Goal: Information Seeking & Learning: Learn about a topic

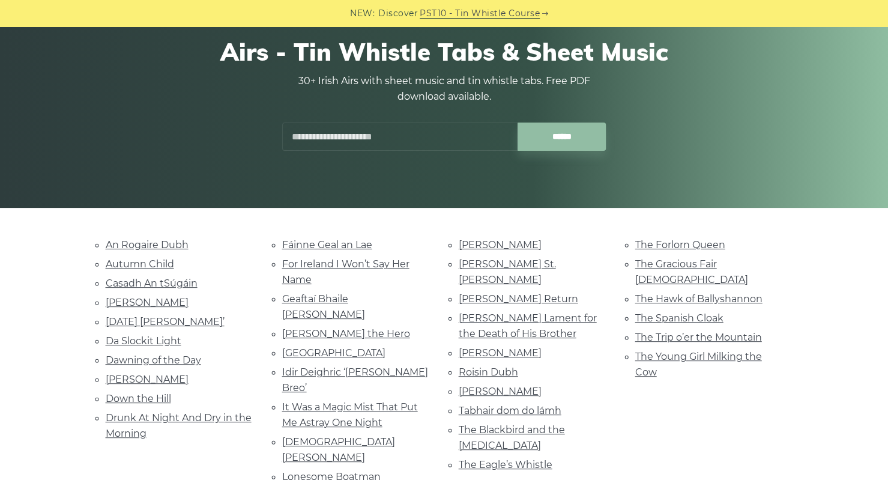
scroll to position [111, 0]
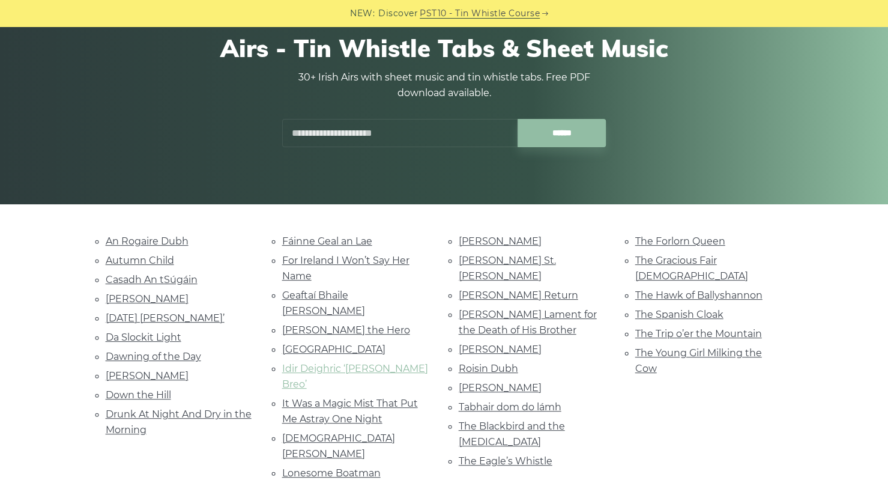
click at [311, 363] on link "Idir Deighric ‘[PERSON_NAME] Breo’" at bounding box center [355, 376] width 146 height 27
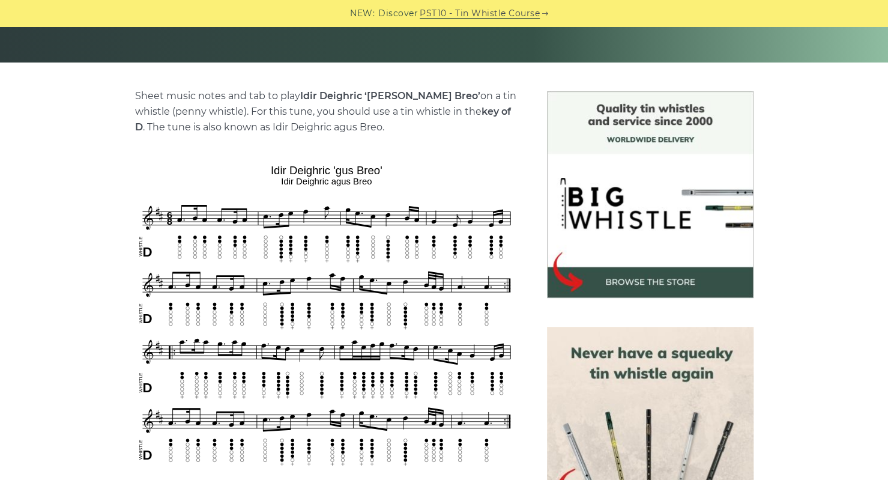
scroll to position [263, 0]
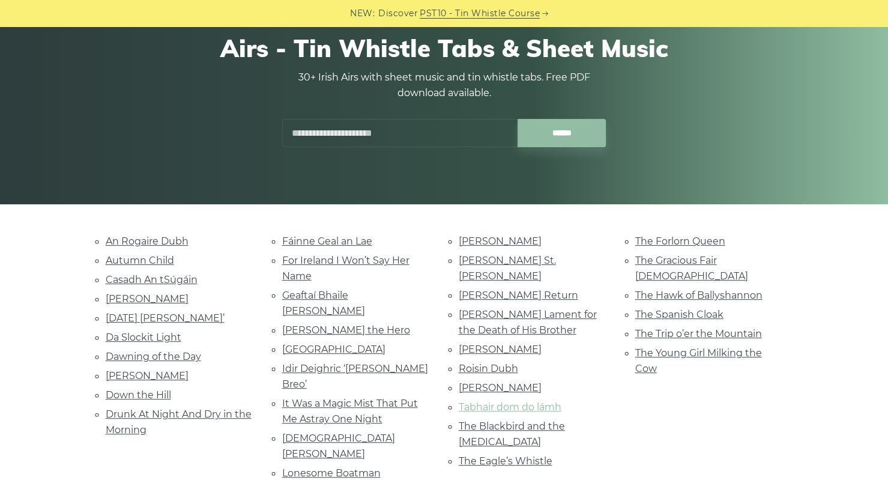
click at [519, 401] on link "Tabhair dom do lámh" at bounding box center [510, 406] width 103 height 11
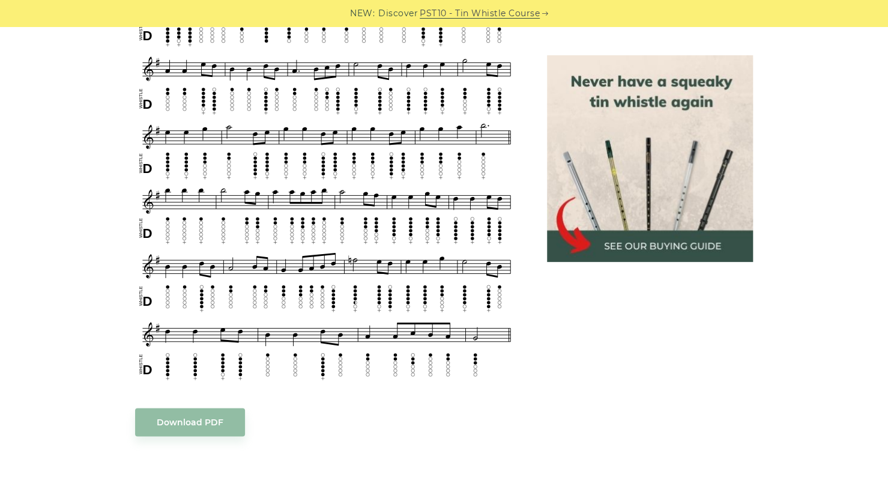
scroll to position [683, 0]
click at [204, 418] on body "NEW: Discover PST10 - Tin Whistle Course Lessons Fingering Charts Tabs & Notes …" at bounding box center [444, 425] width 888 height 2217
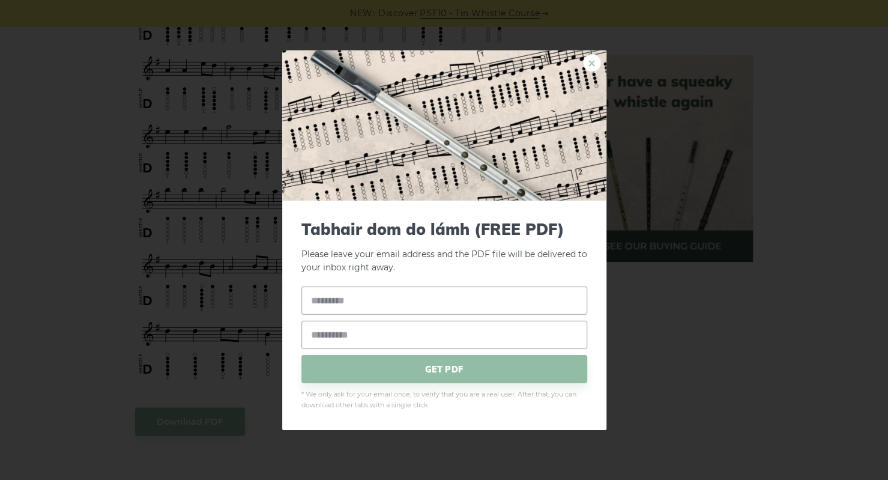
click at [593, 56] on link "×" at bounding box center [592, 62] width 18 height 18
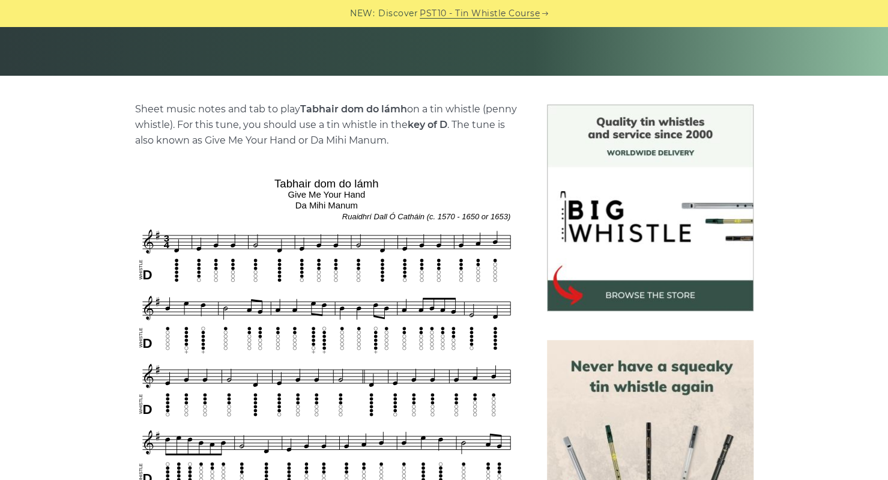
scroll to position [239, 0]
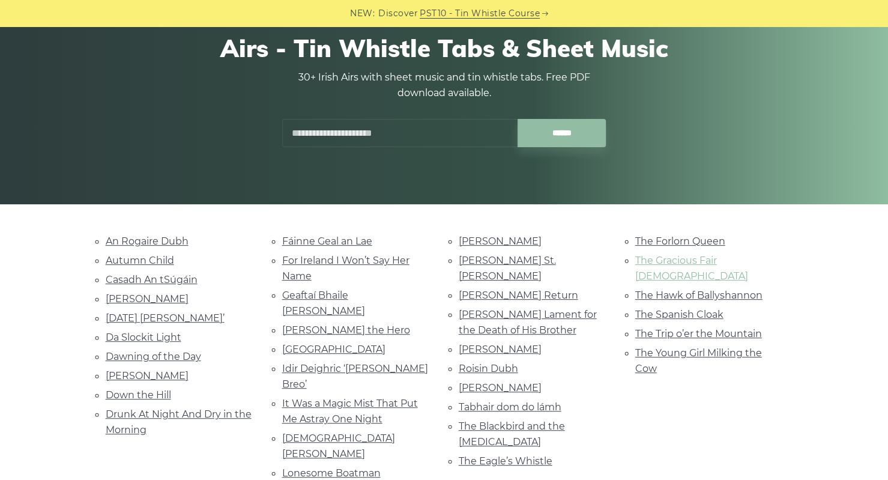
click at [674, 260] on link "The Gracious Fair [DEMOGRAPHIC_DATA]" at bounding box center [692, 268] width 113 height 27
click at [155, 255] on link "Autumn Child" at bounding box center [140, 260] width 68 height 11
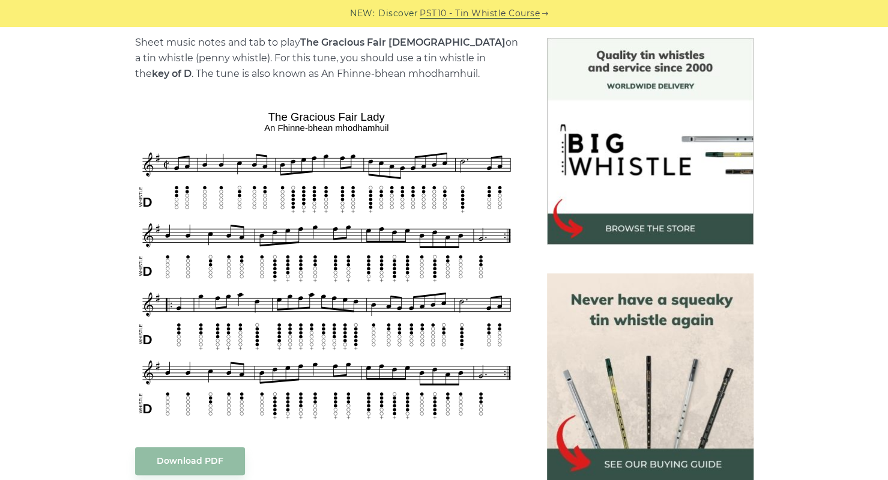
scroll to position [317, 0]
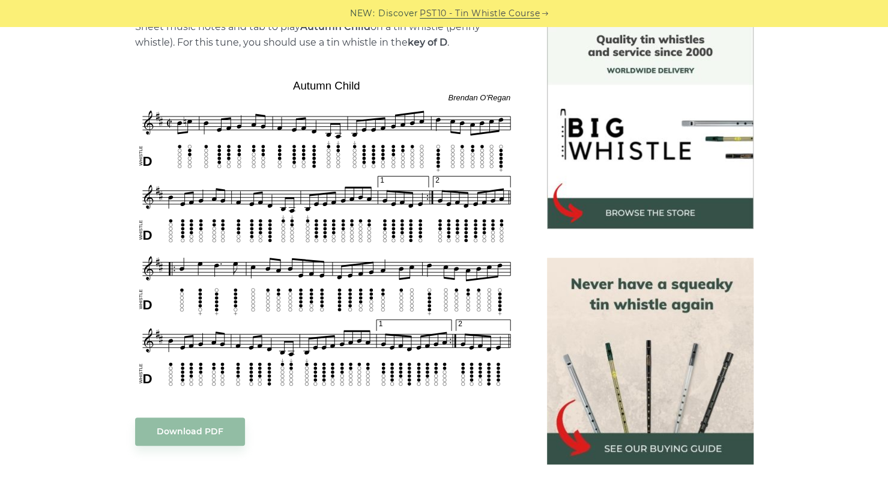
scroll to position [325, 0]
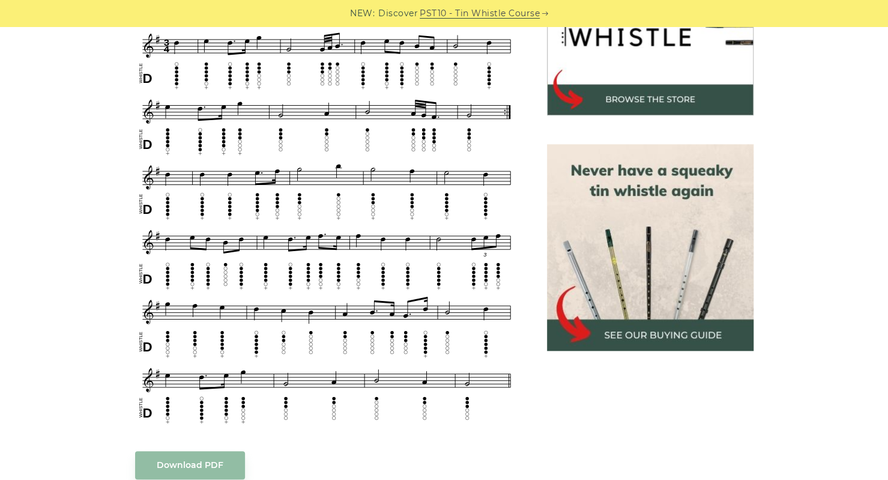
scroll to position [436, 0]
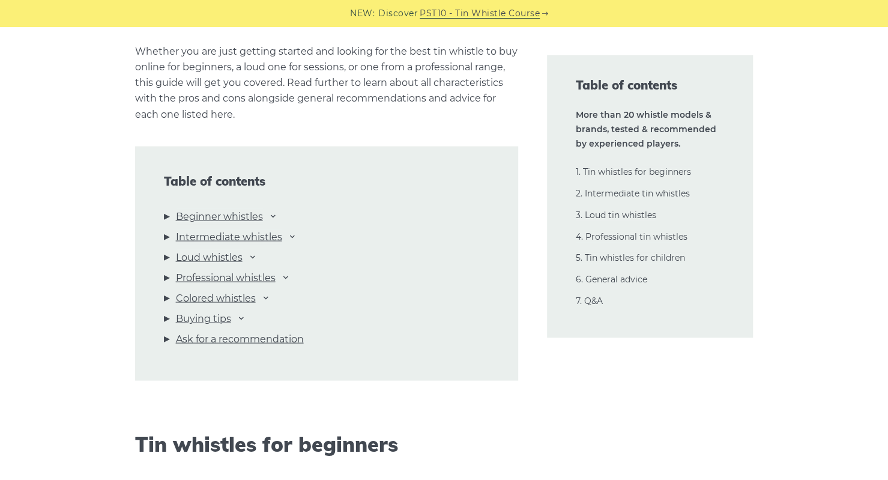
scroll to position [1226, 0]
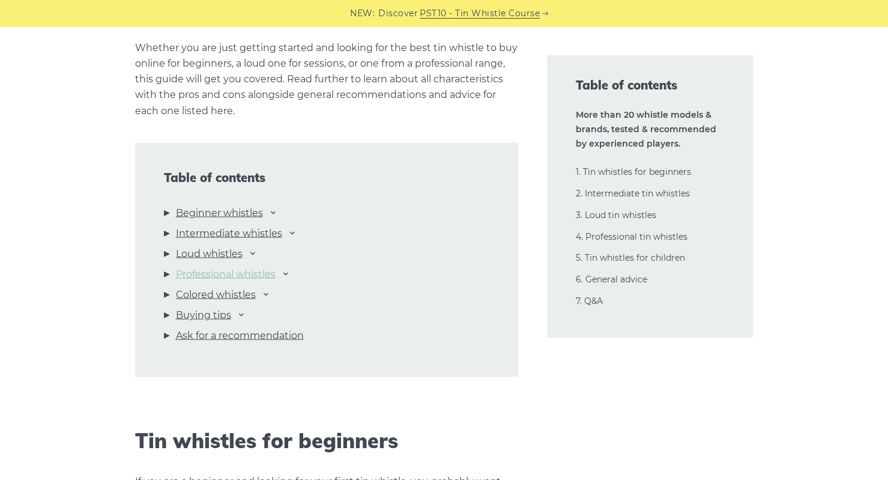
click at [222, 278] on link "Professional whistles" at bounding box center [226, 274] width 100 height 16
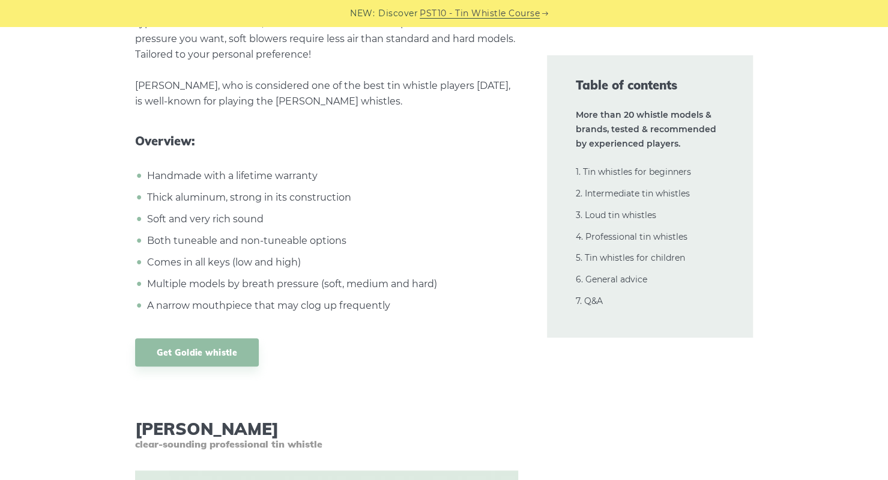
scroll to position [16393, 0]
click at [212, 339] on link "Get Goldie whistle" at bounding box center [197, 353] width 124 height 28
